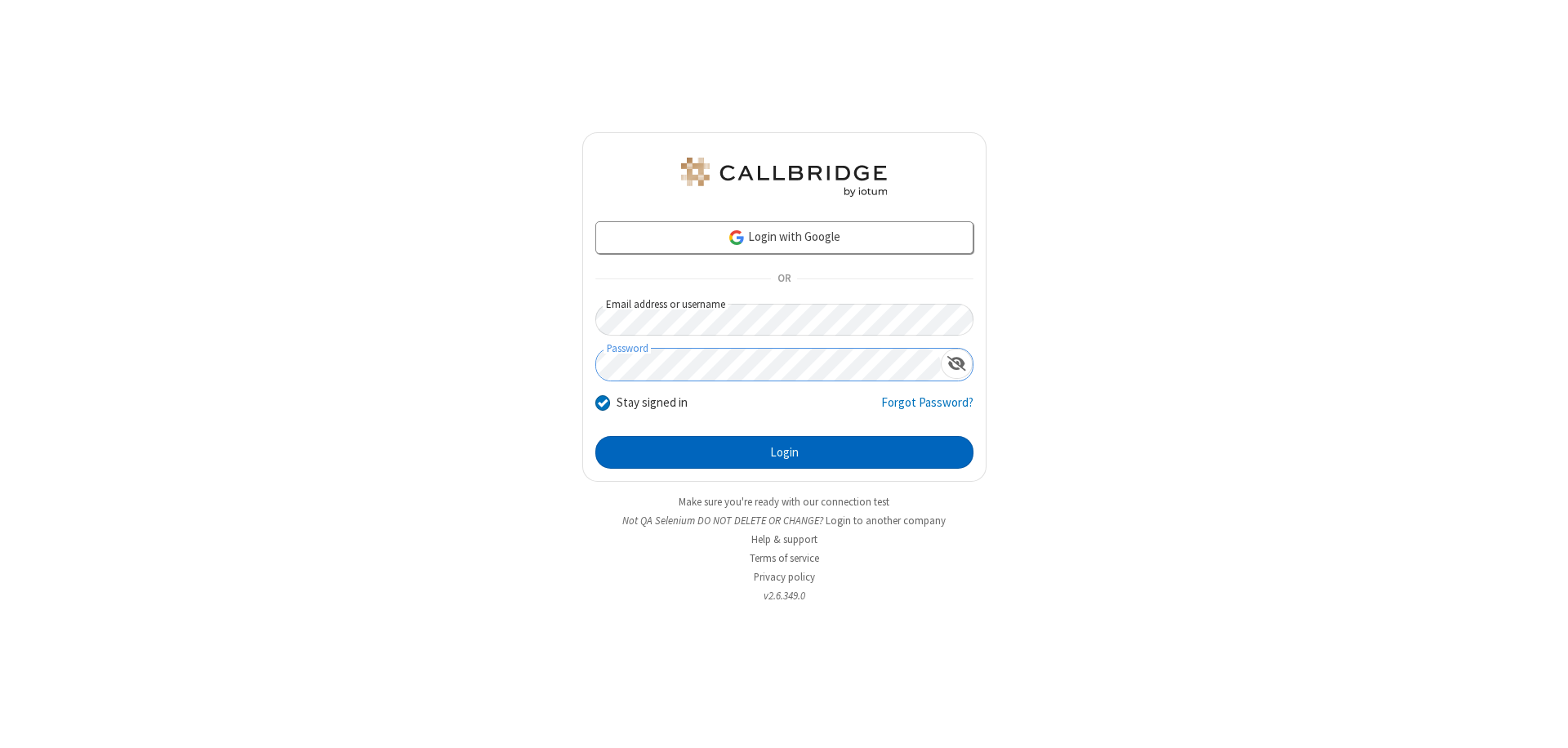
click at [784, 452] on button "Login" at bounding box center [784, 452] width 378 height 33
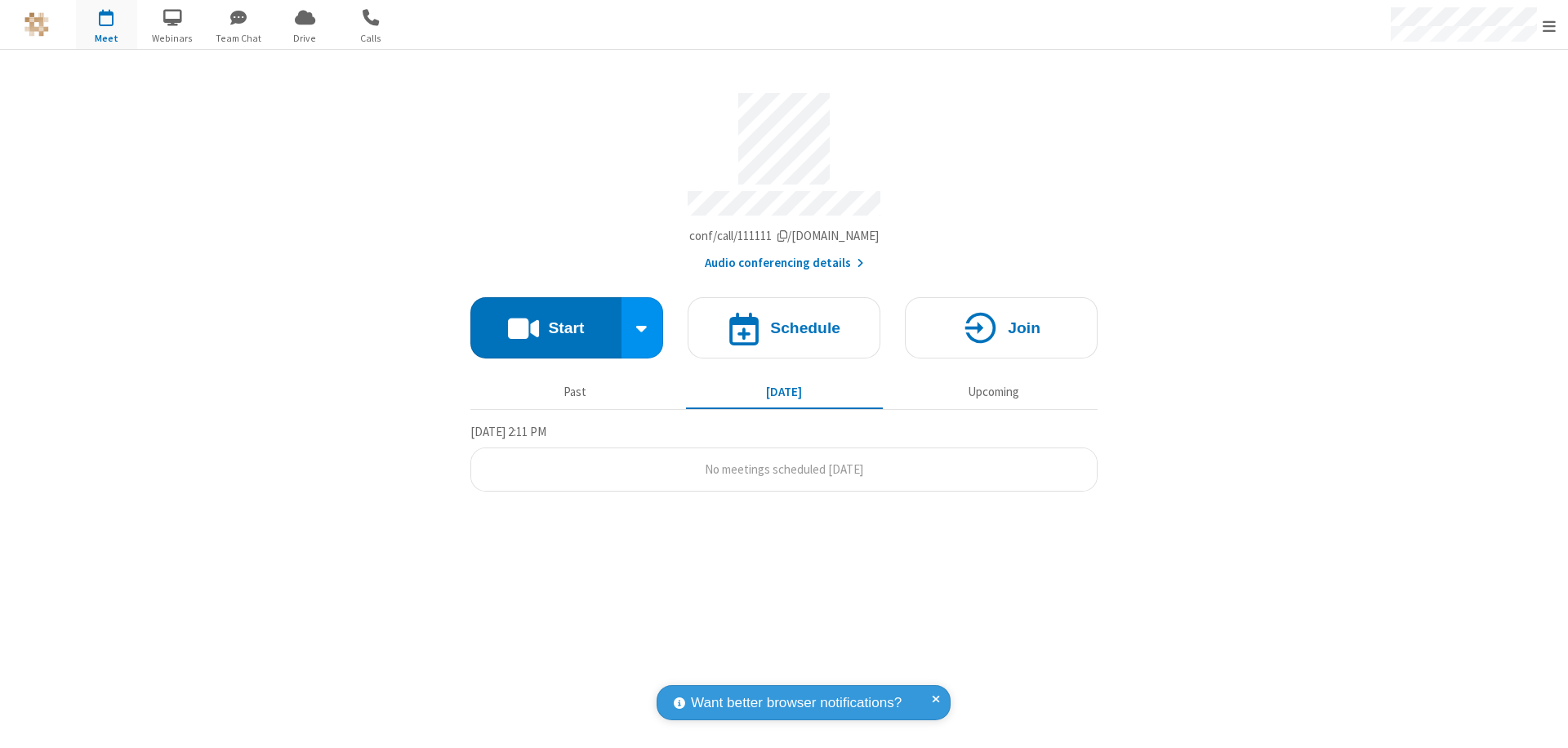
click at [1549, 25] on span "Open menu" at bounding box center [1549, 26] width 13 height 16
click at [1454, 109] on div "Settings" at bounding box center [1454, 109] width 228 height 44
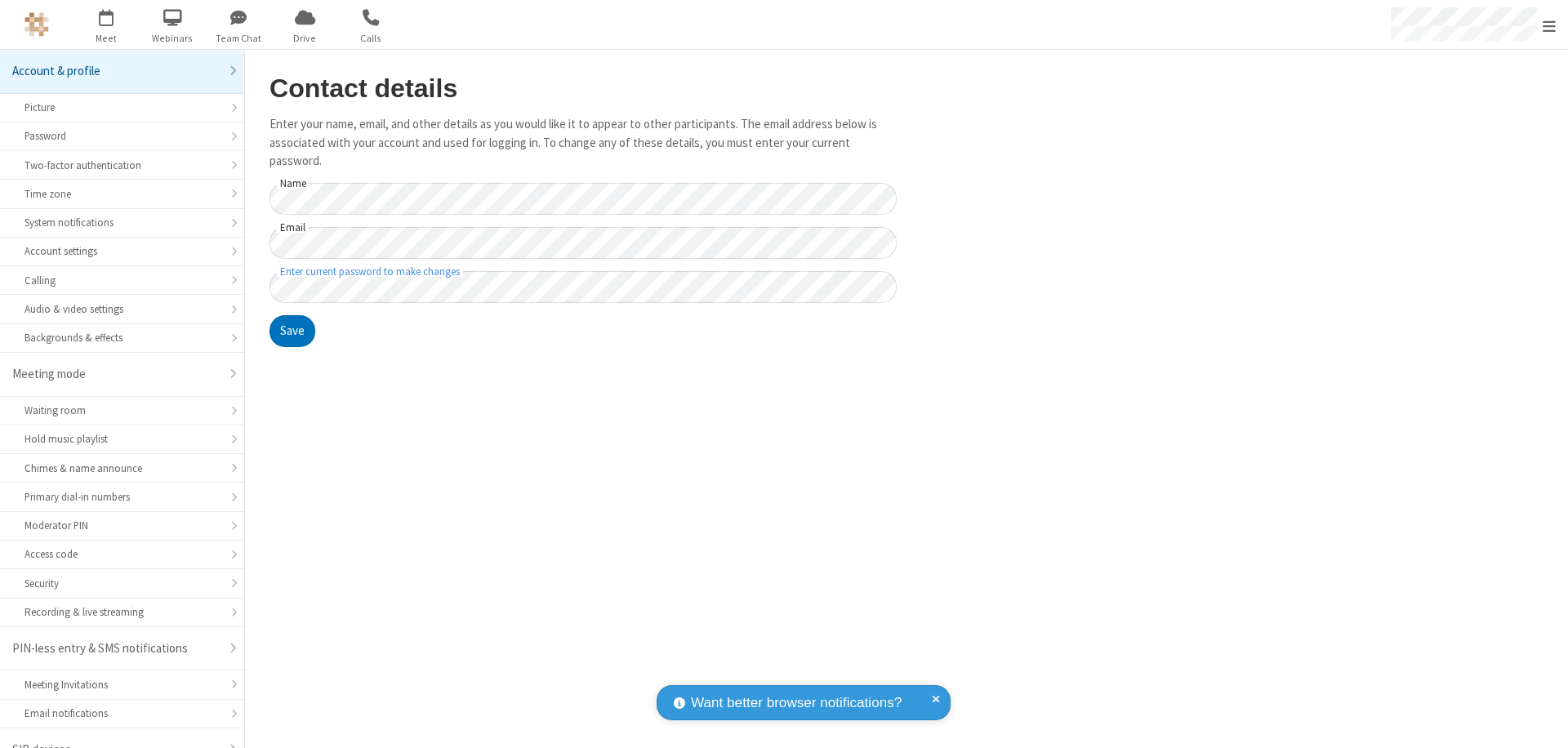
scroll to position [23, 0]
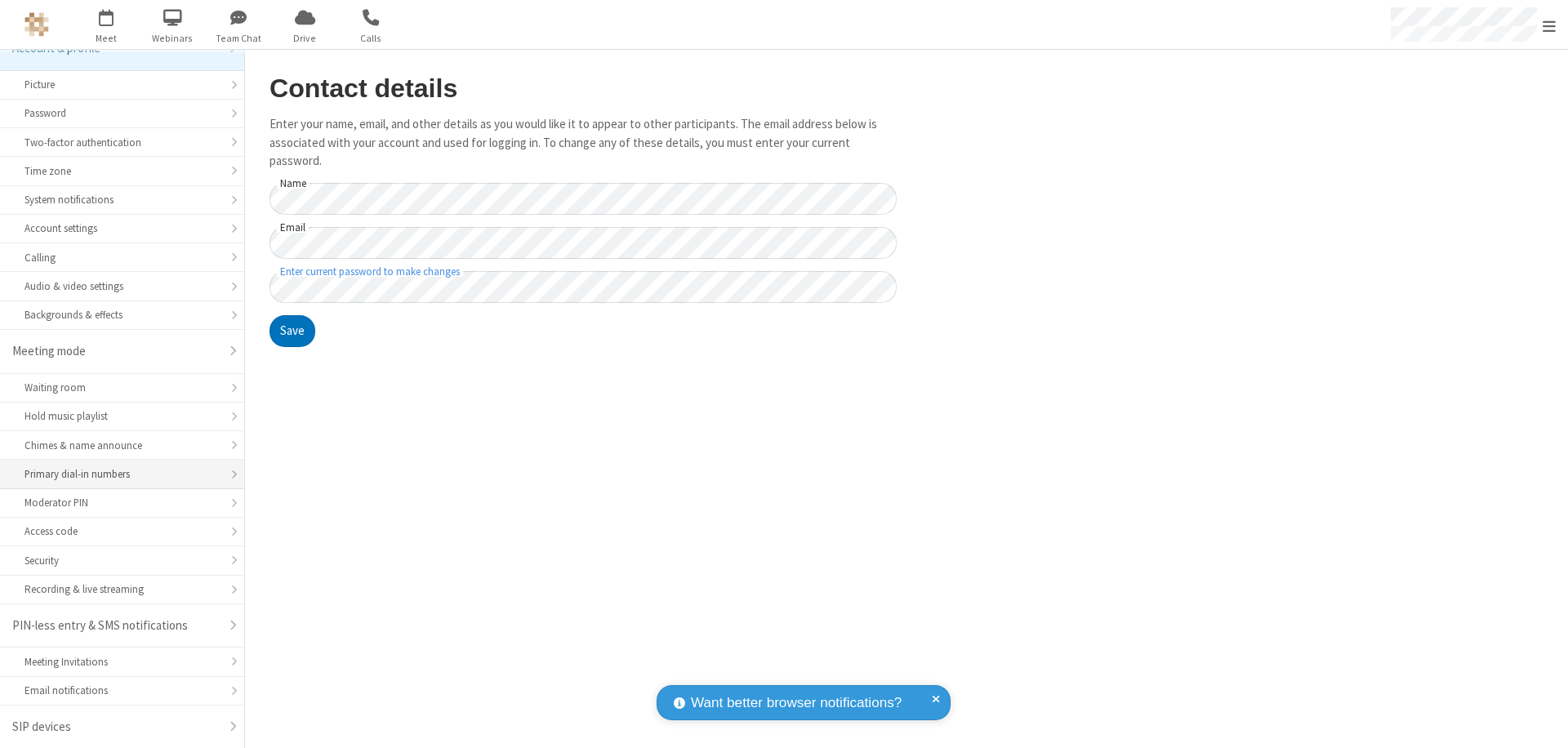
click at [116, 475] on div "Primary dial-in numbers" at bounding box center [122, 474] width 195 height 15
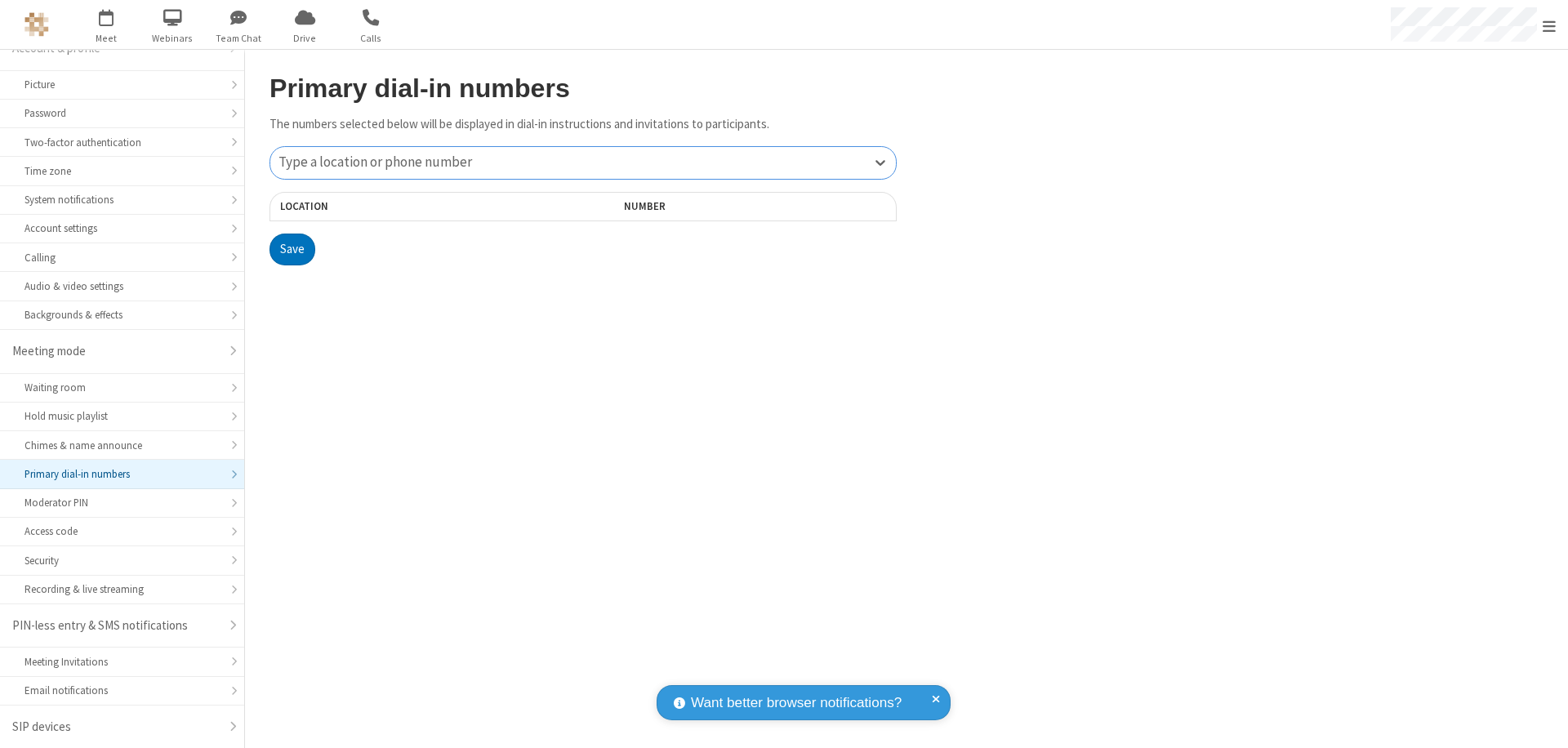
click at [583, 162] on div "Type a location or phone number" at bounding box center [583, 162] width 625 height 32
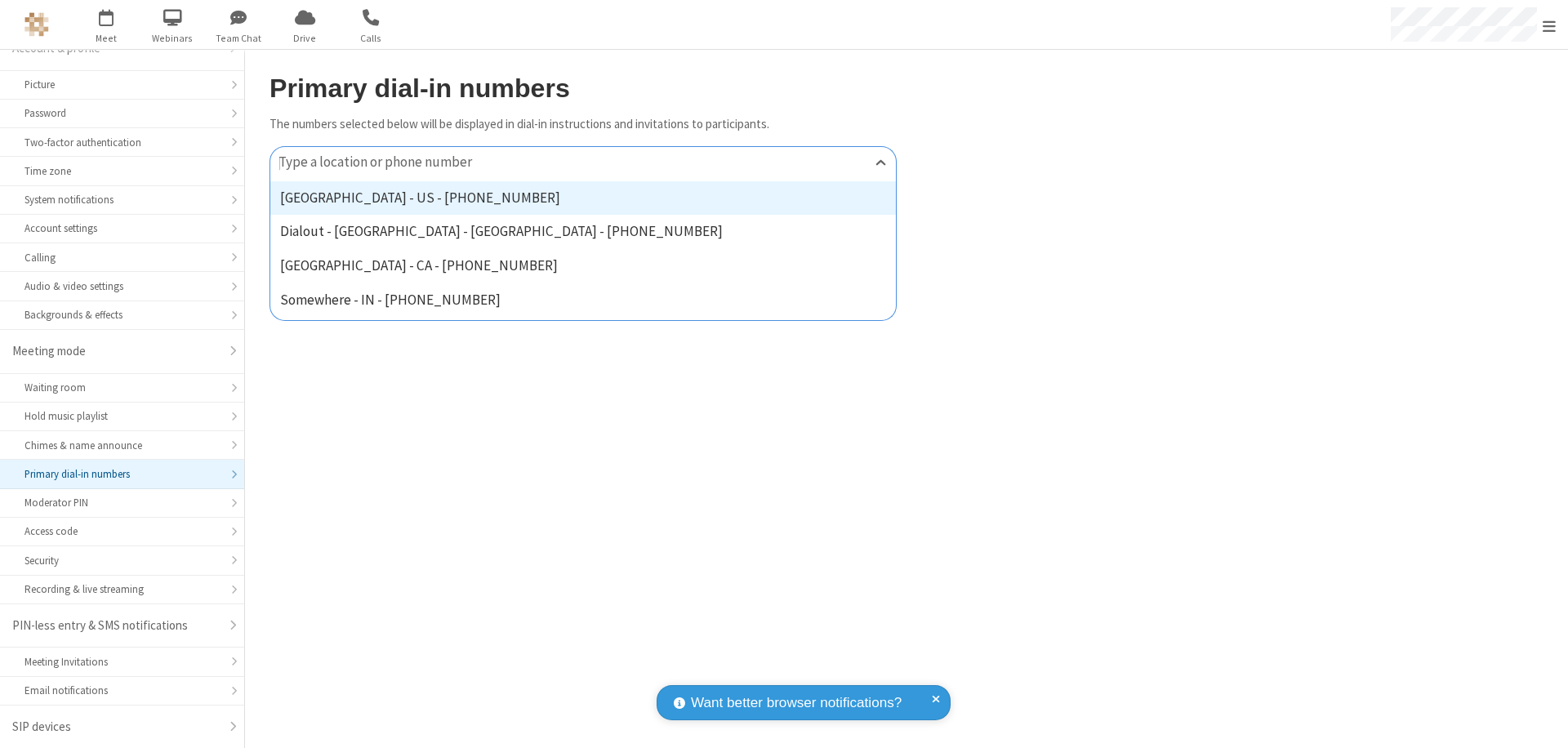
type input "[PHONE_NUMBER]"
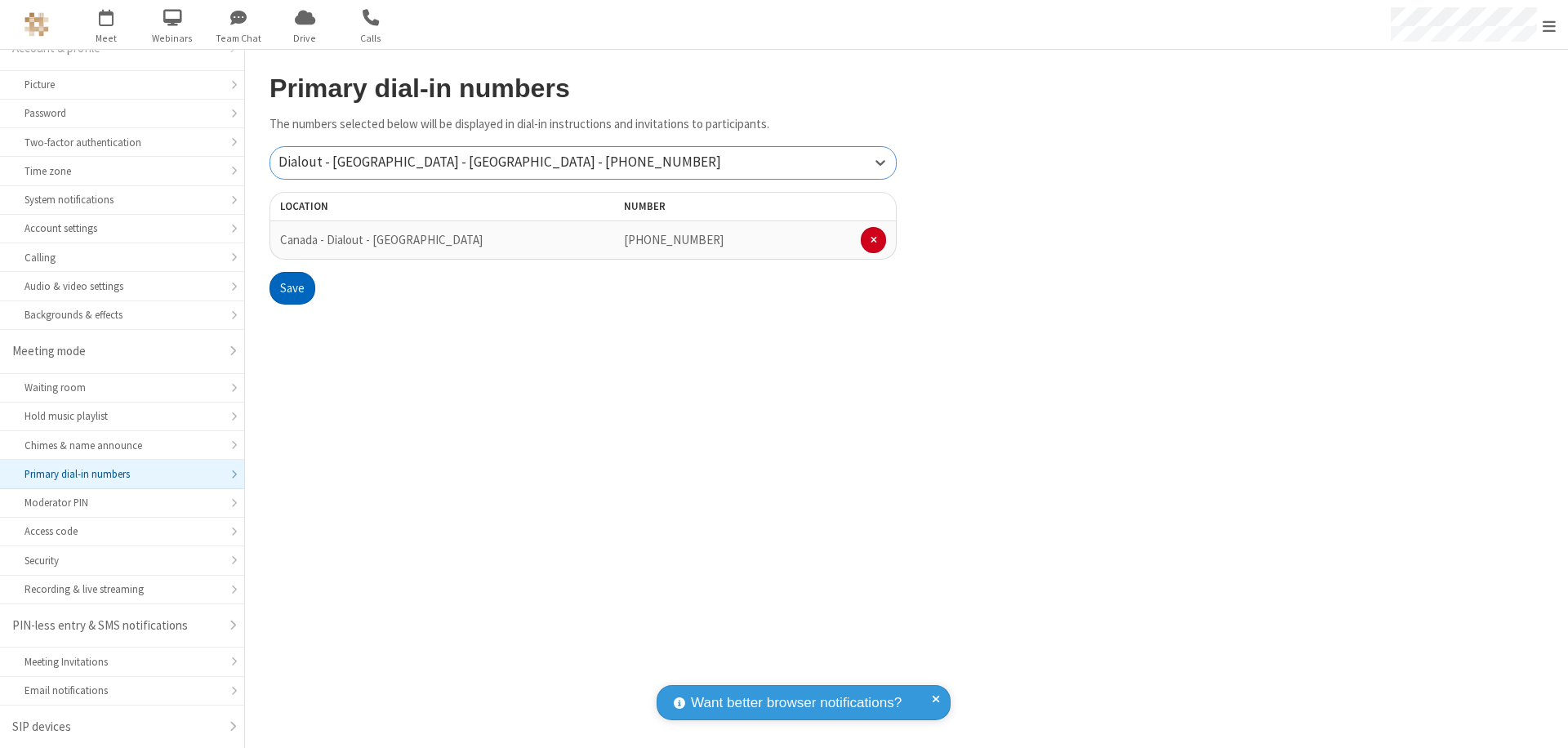
click at [291, 289] on button "Save" at bounding box center [292, 289] width 45 height 33
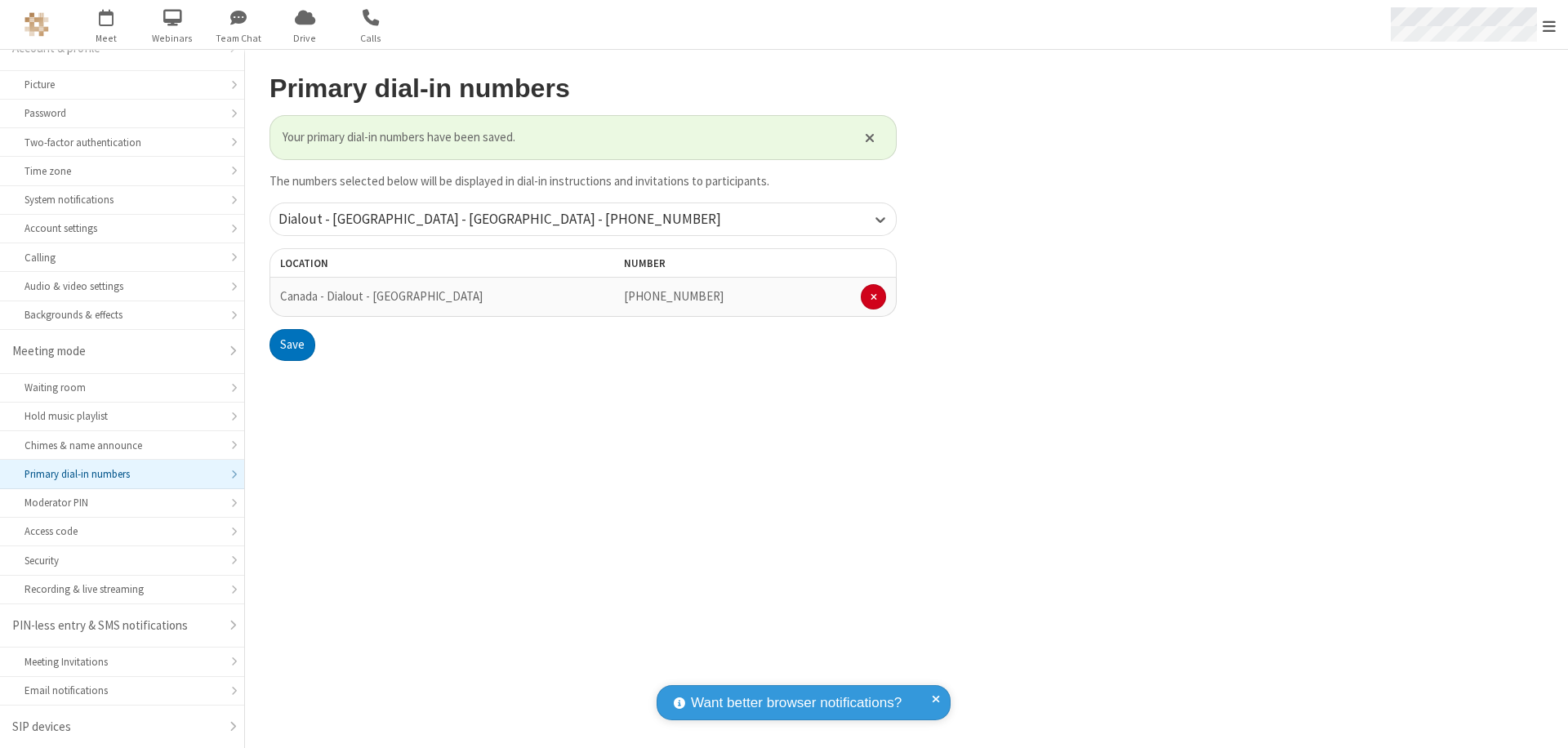
click at [1549, 25] on span "Open menu" at bounding box center [1549, 26] width 13 height 16
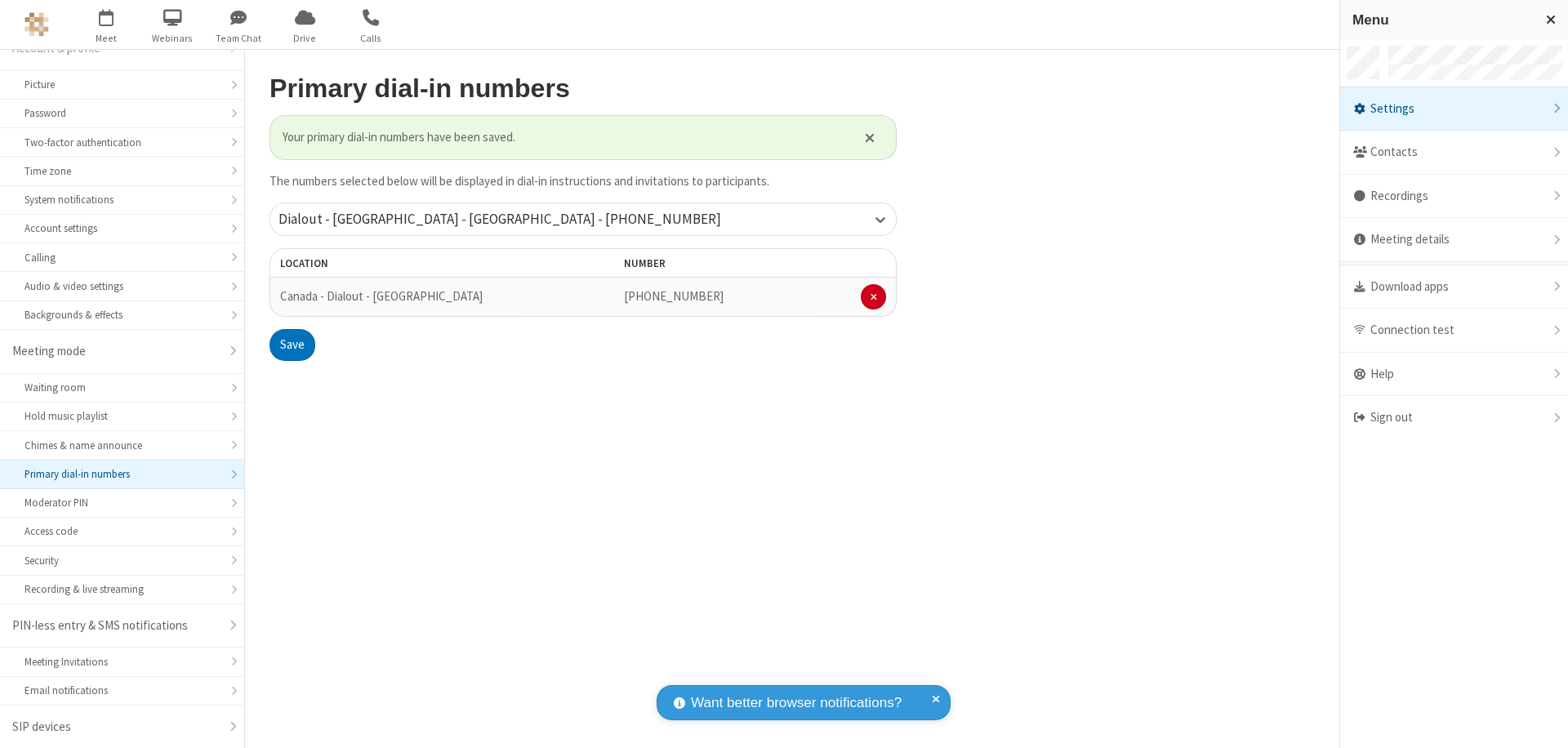
click at [106, 25] on span "button" at bounding box center [106, 17] width 61 height 28
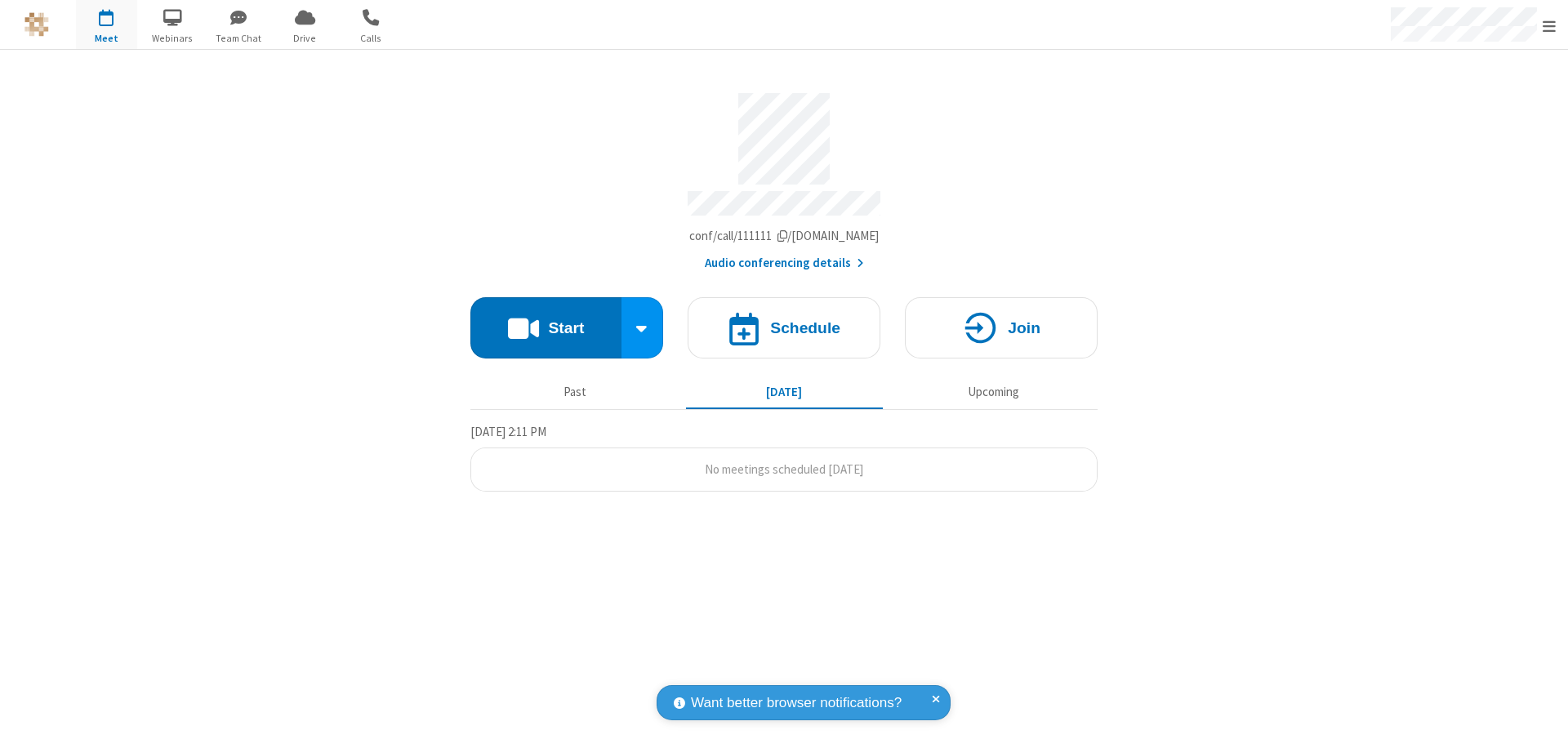
click at [545, 320] on button "Start" at bounding box center [545, 328] width 151 height 61
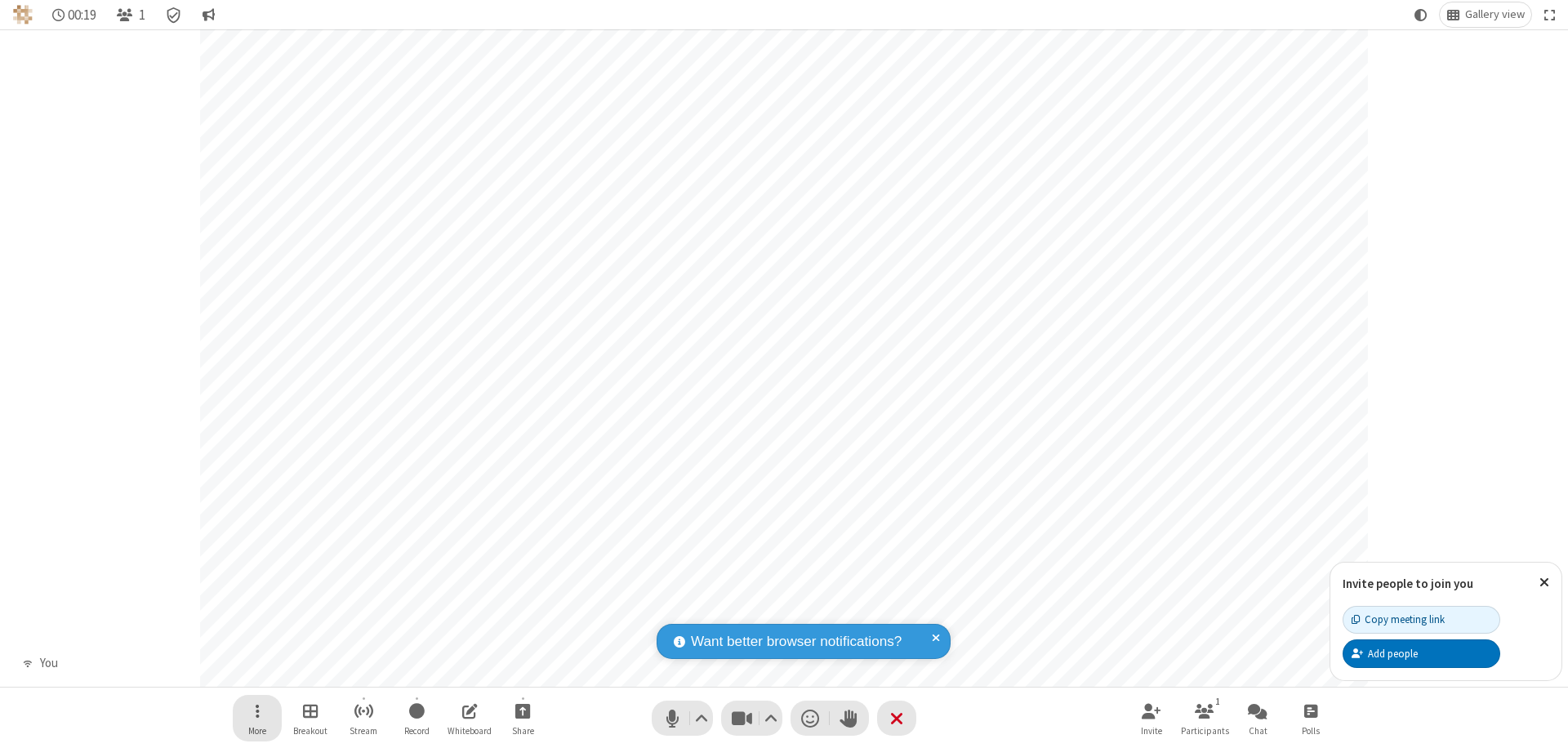
click at [257, 711] on span "Open menu" at bounding box center [258, 711] width 4 height 20
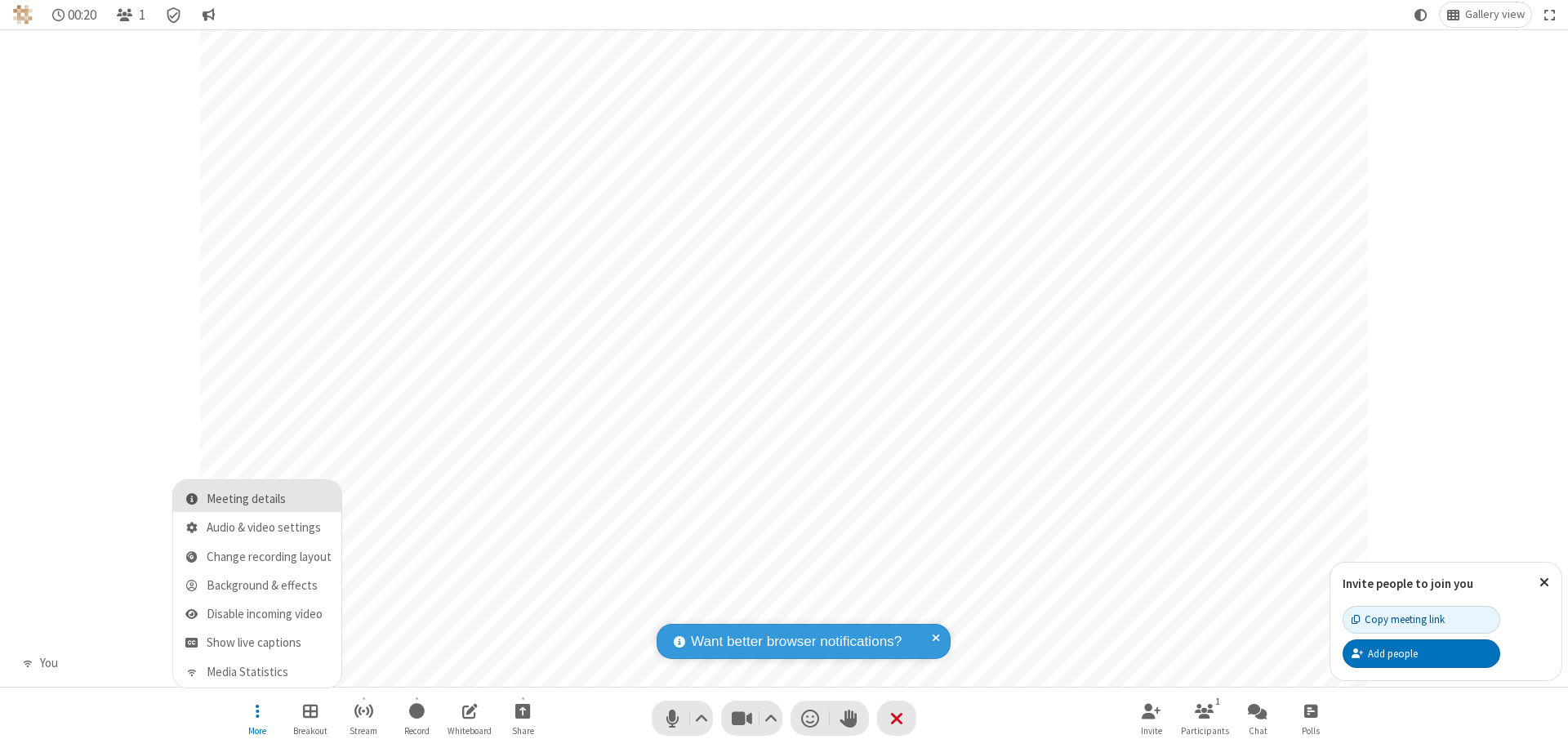
click at [269, 499] on span "Meeting details" at bounding box center [270, 499] width 125 height 14
